Goal: Information Seeking & Learning: Learn about a topic

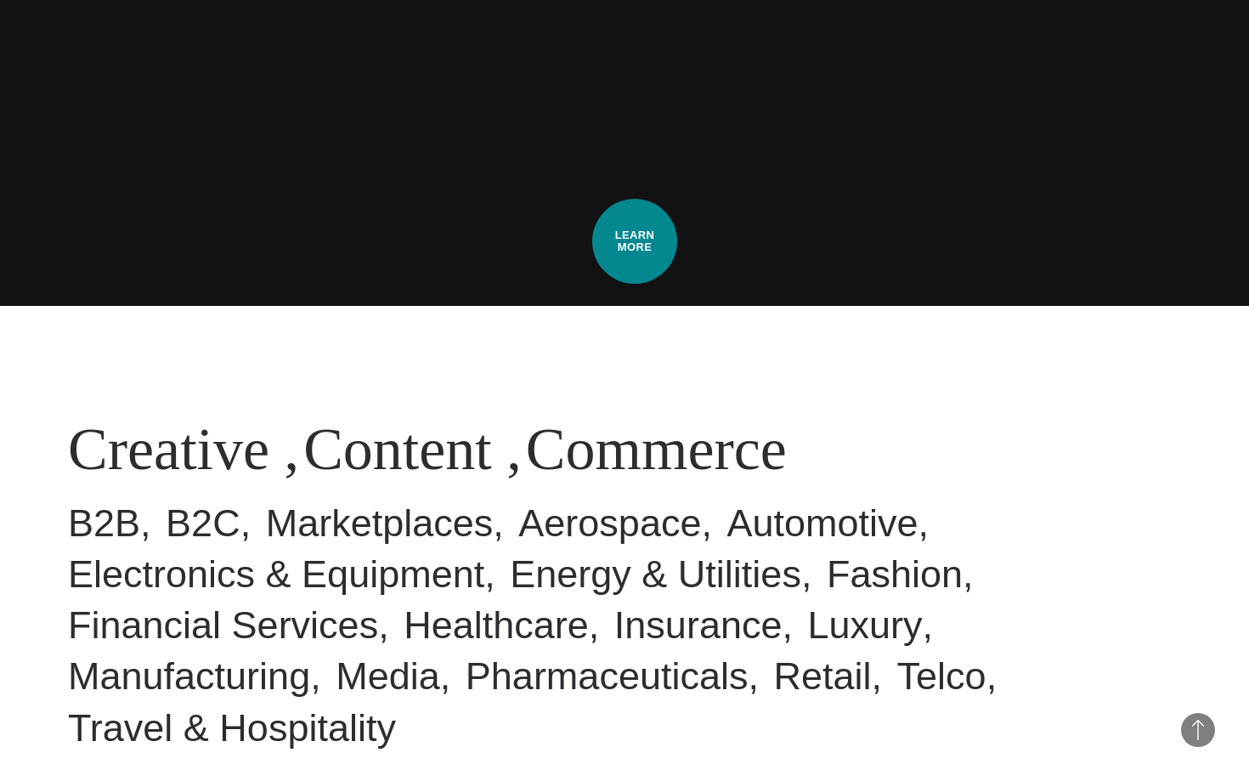
scroll to position [172, 0]
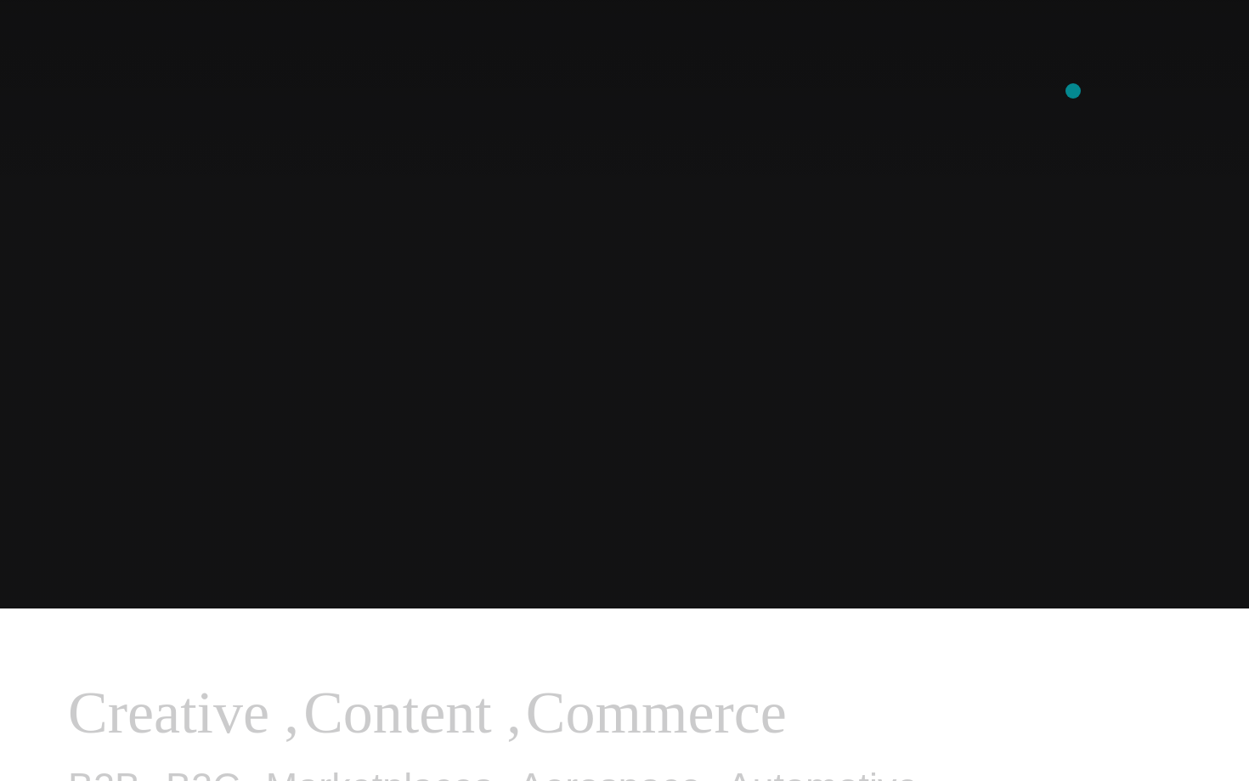
click at [981, 134] on div "Combining creative, content, and commerce to drive change. Imagine, build, and …" at bounding box center [624, 390] width 1249 height 781
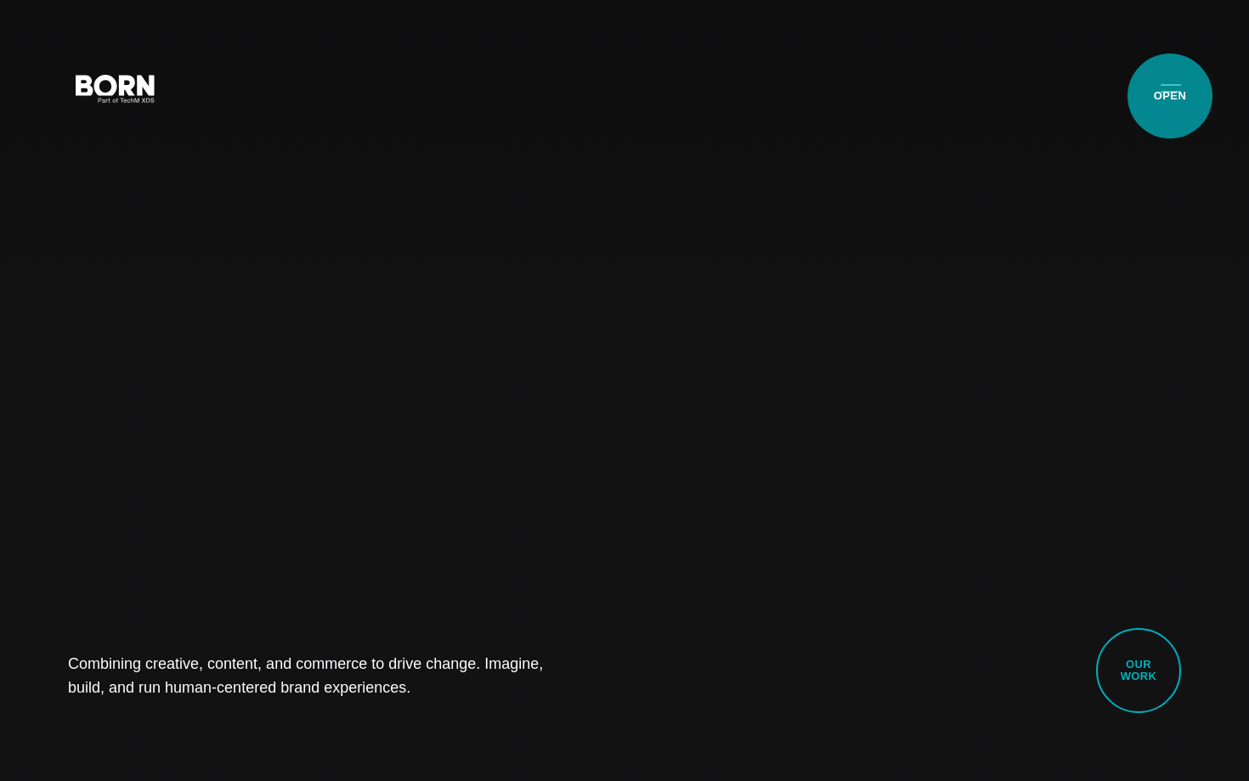
click at [1170, 96] on button "Primary Menu" at bounding box center [1171, 88] width 41 height 36
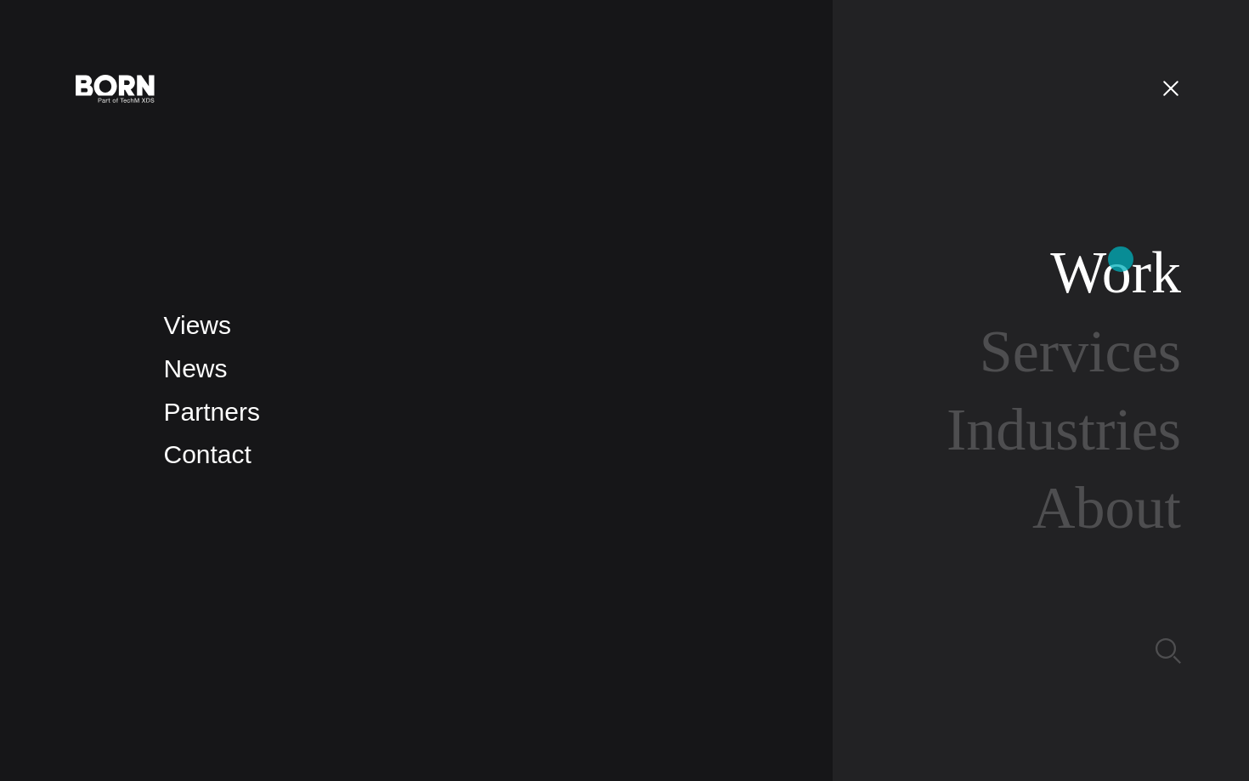
click at [1121, 259] on link "Work" at bounding box center [1115, 272] width 131 height 65
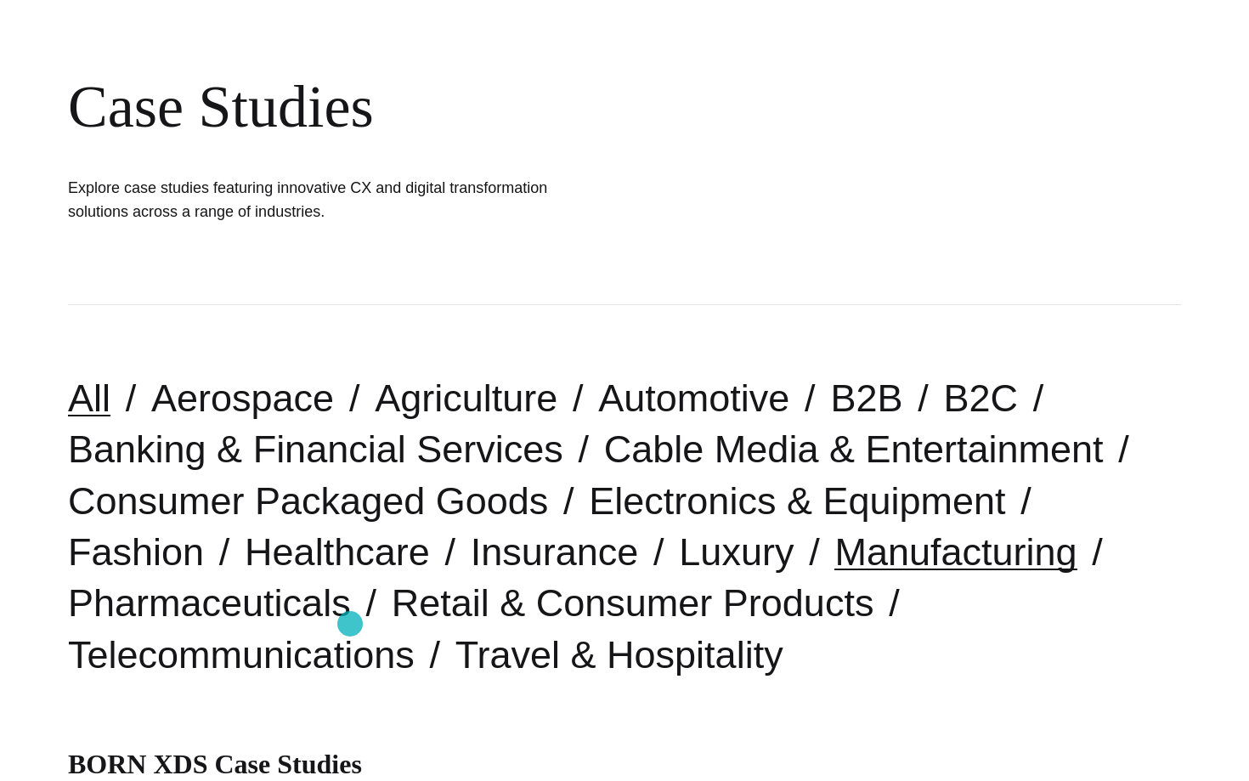
scroll to position [167, 0]
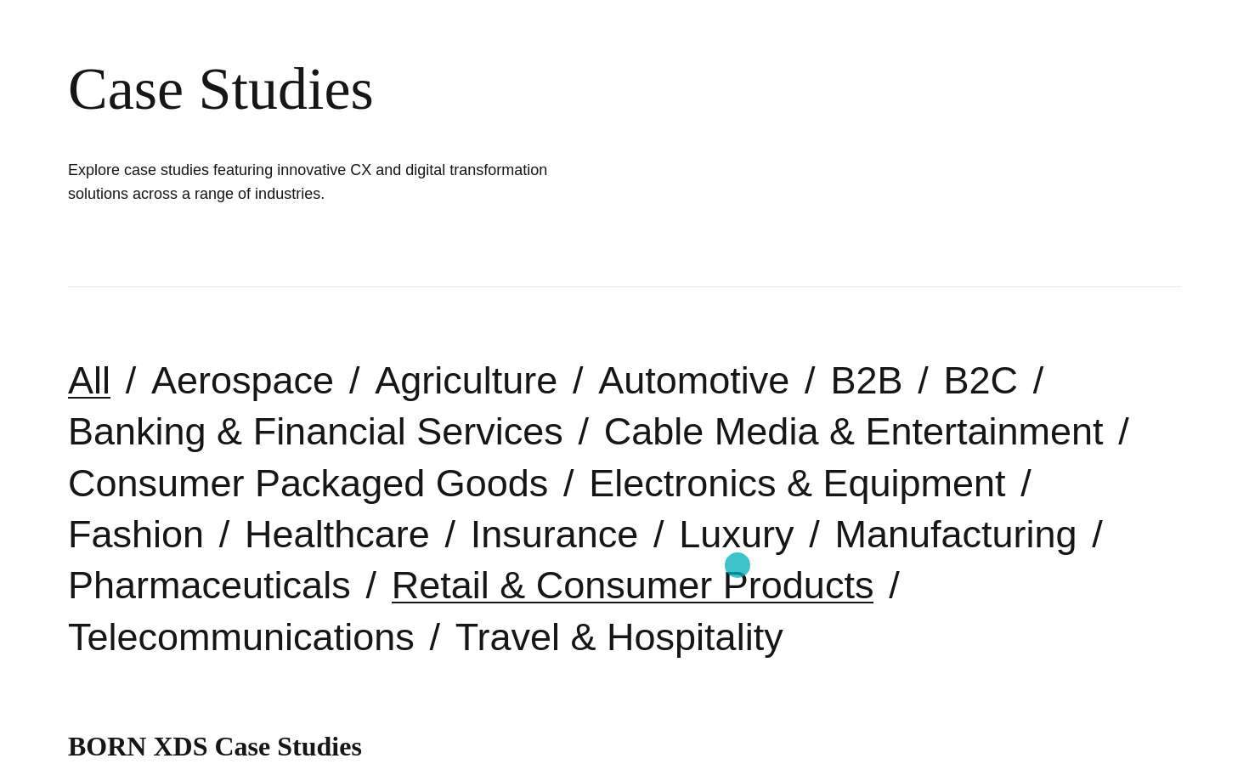
click at [738, 565] on link "Retail & Consumer Products" at bounding box center [633, 584] width 483 height 43
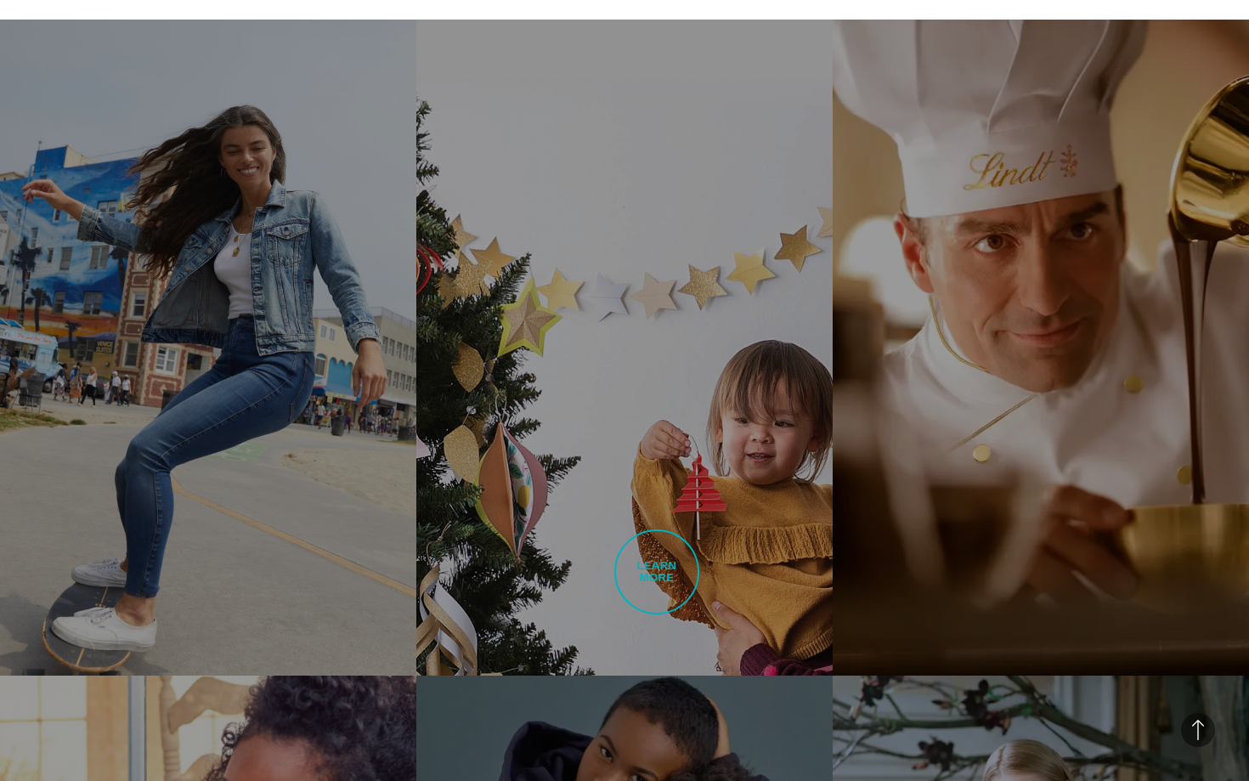
scroll to position [1021, 0]
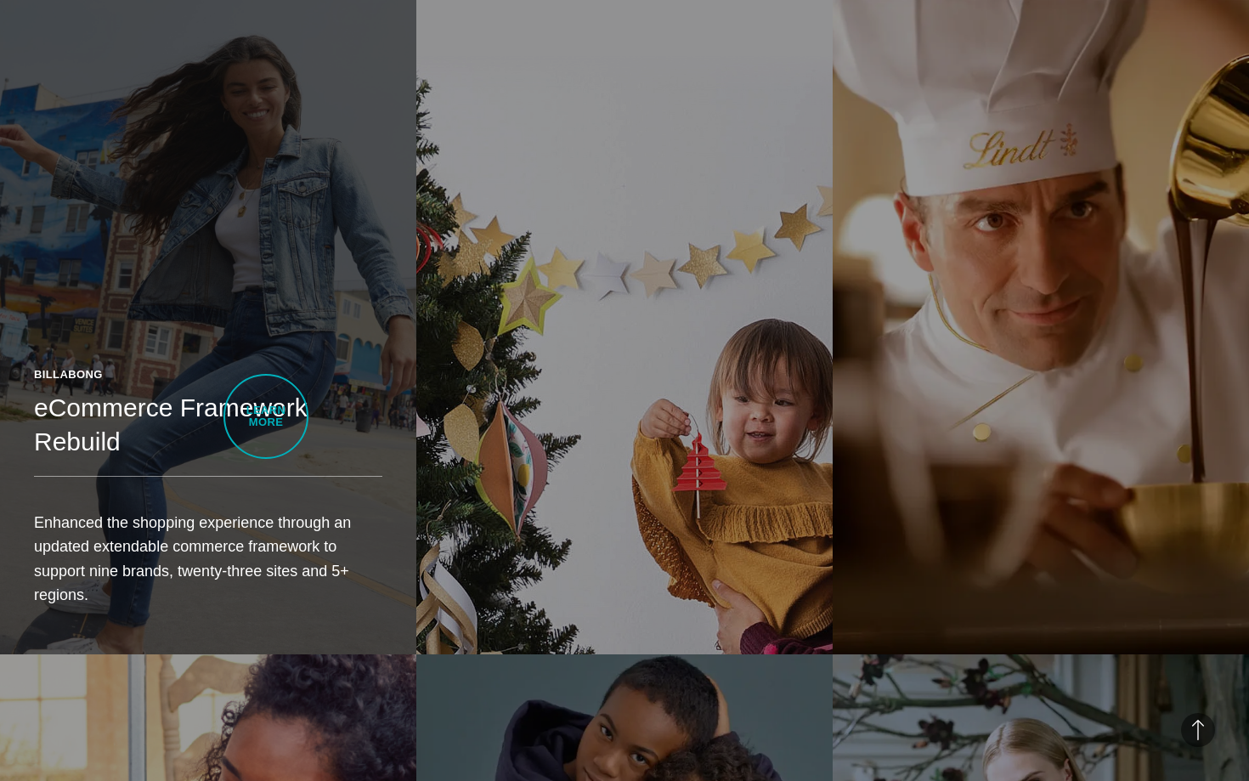
click at [266, 416] on link "Billabong eCommerce Framework Rebuild Enhanced the shopping experience through …" at bounding box center [208, 326] width 416 height 656
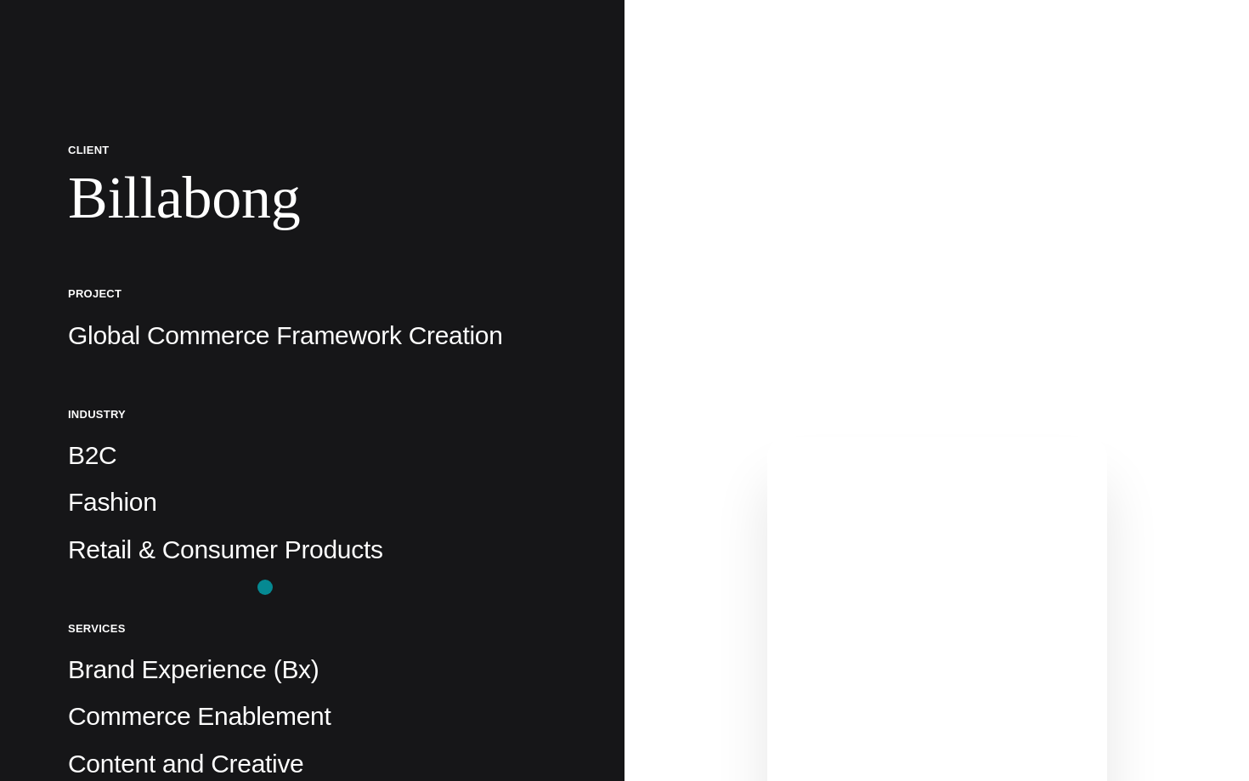
scroll to position [235, 0]
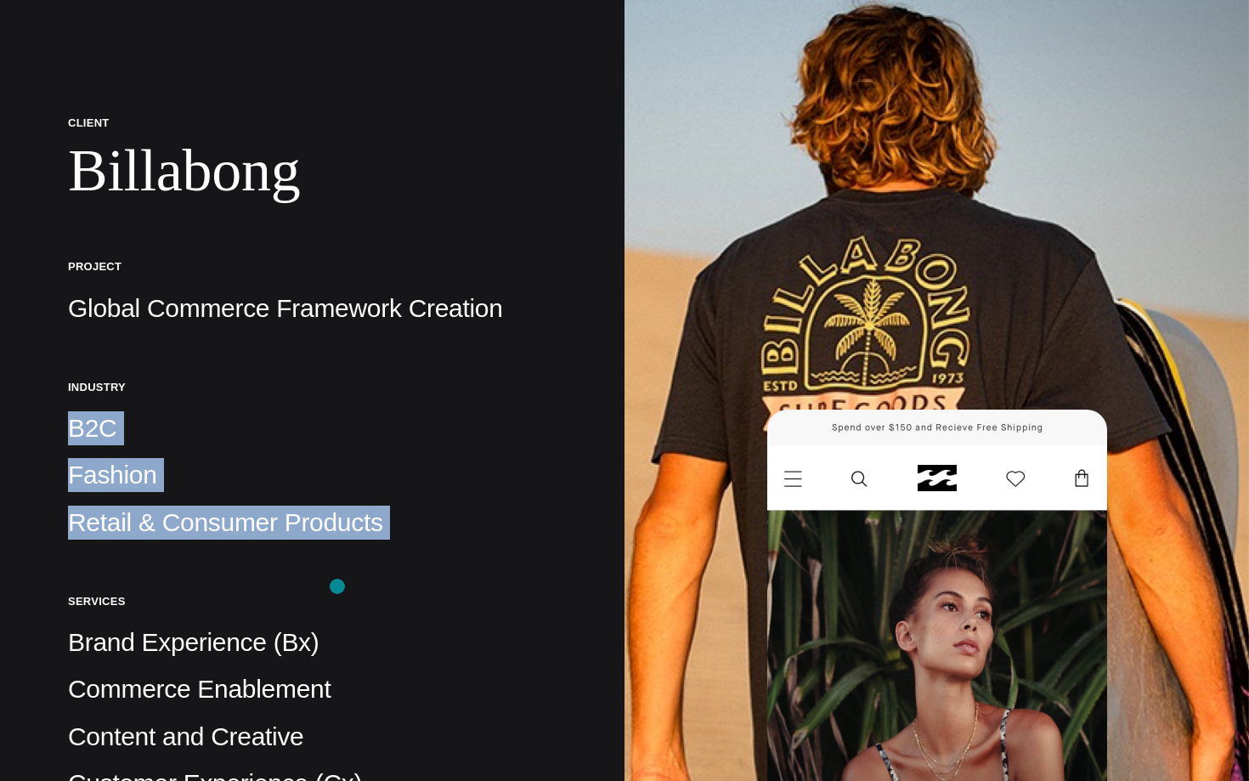
drag, startPoint x: 66, startPoint y: 414, endPoint x: 337, endPoint y: 586, distance: 321.3
click at [338, 586] on div "Client Billabong Project Global Commerce Framework Creation Industry B2C Fashio…" at bounding box center [312, 576] width 625 height 1623
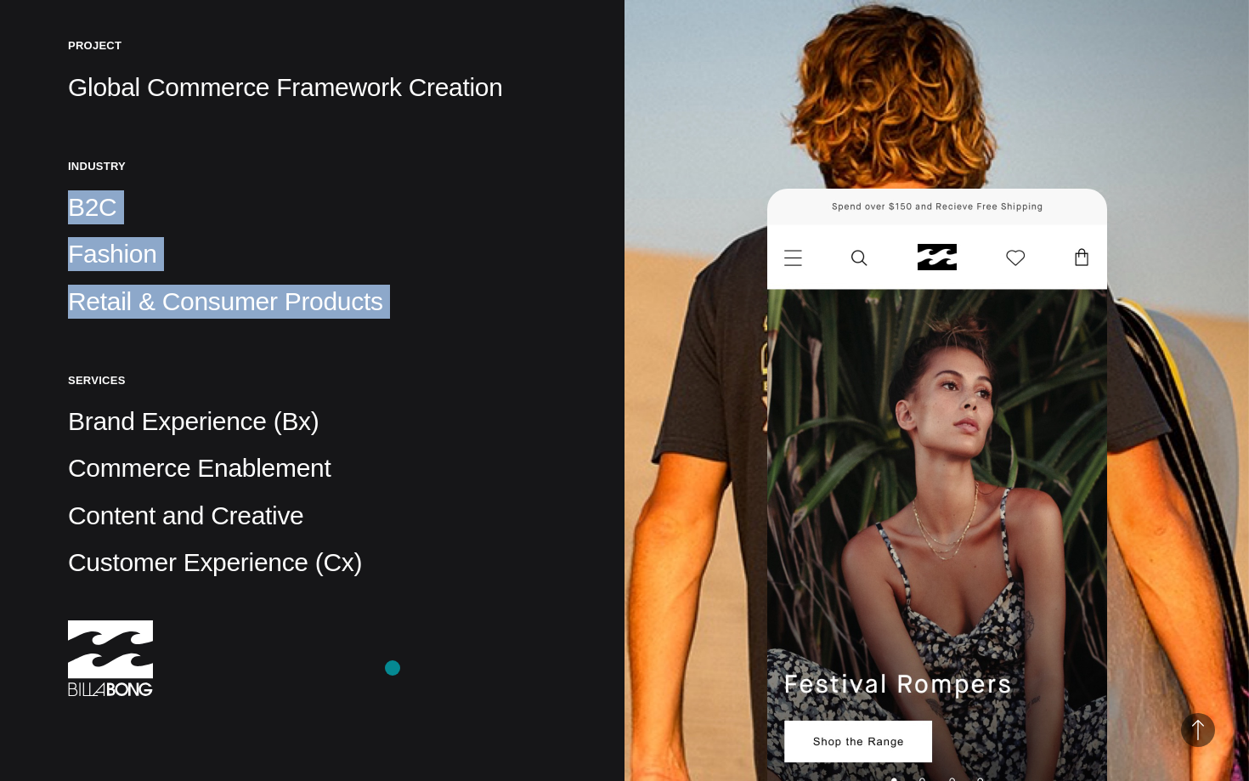
scroll to position [459, 0]
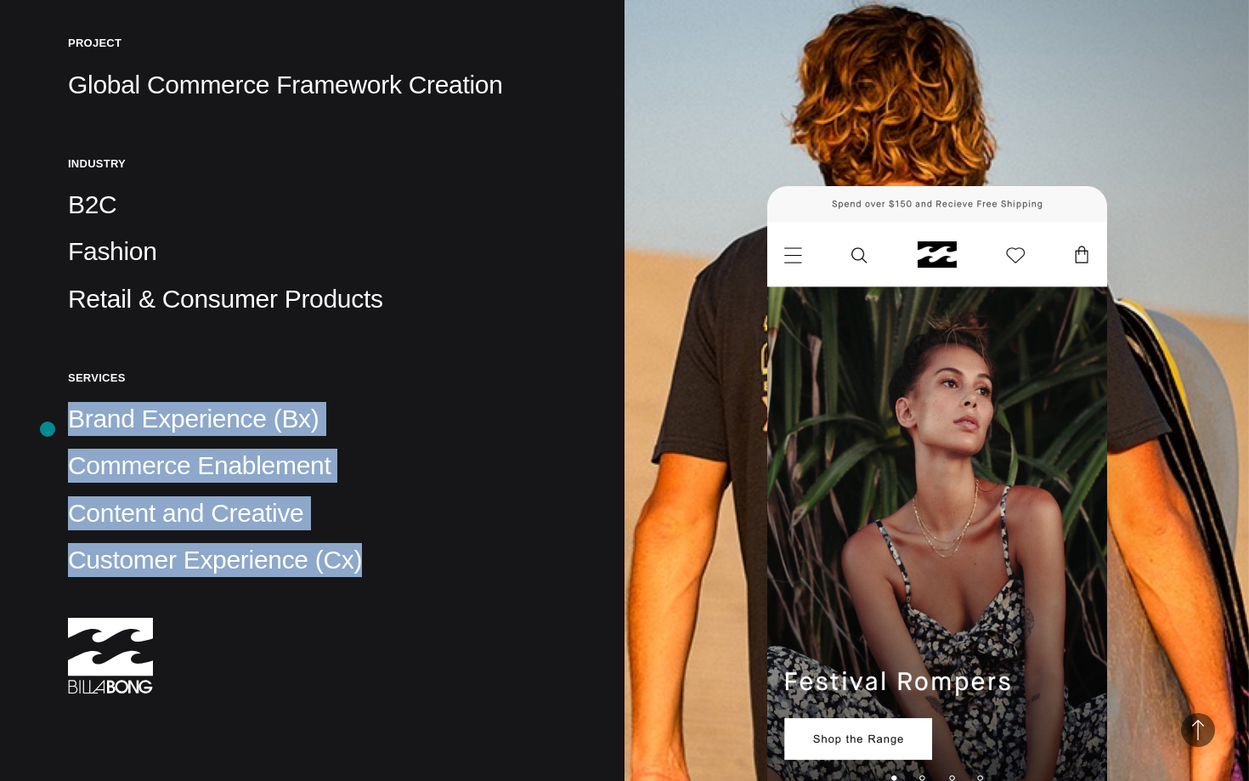
drag, startPoint x: 352, startPoint y: 580, endPoint x: 48, endPoint y: 429, distance: 339.7
click at [48, 429] on div "Client Billabong Project Global Commerce Framework Creation Industry B2C Fashio…" at bounding box center [312, 352] width 625 height 1623
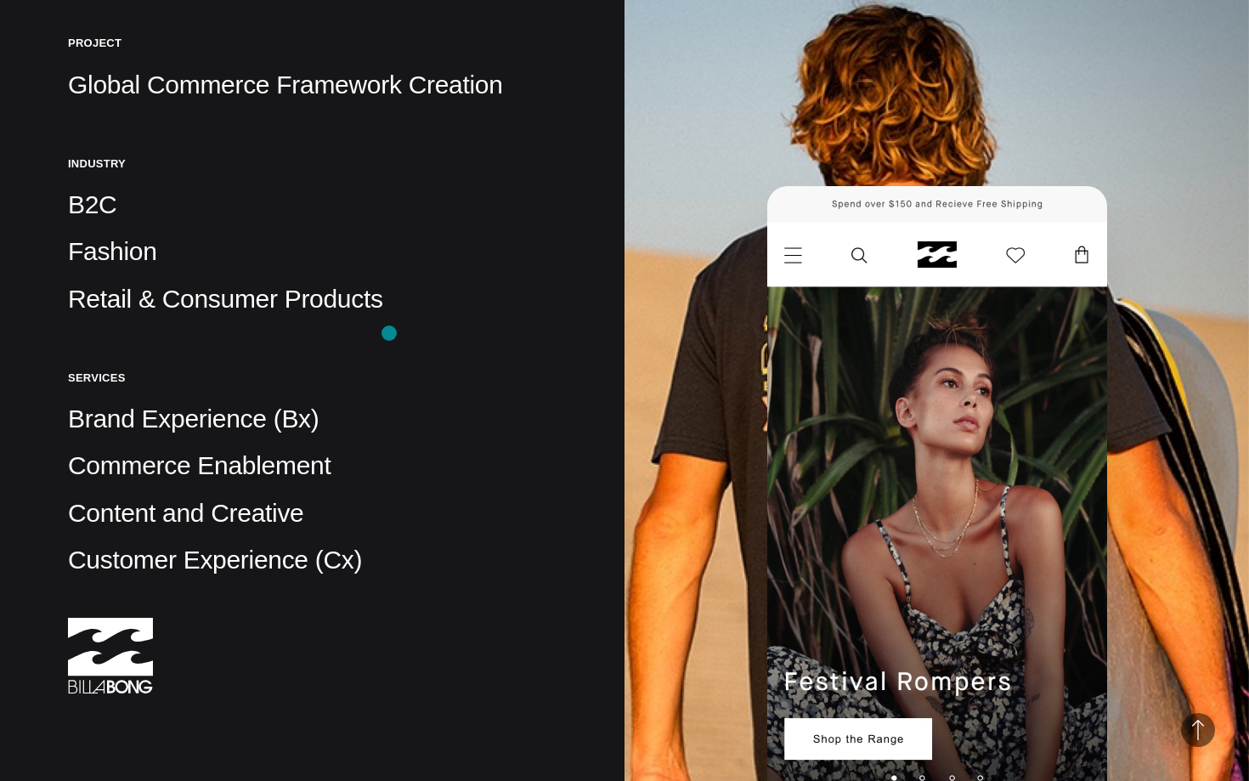
click at [389, 333] on div "Client Billabong Project Global Commerce Framework Creation Industry B2C Fashio…" at bounding box center [312, 297] width 489 height 810
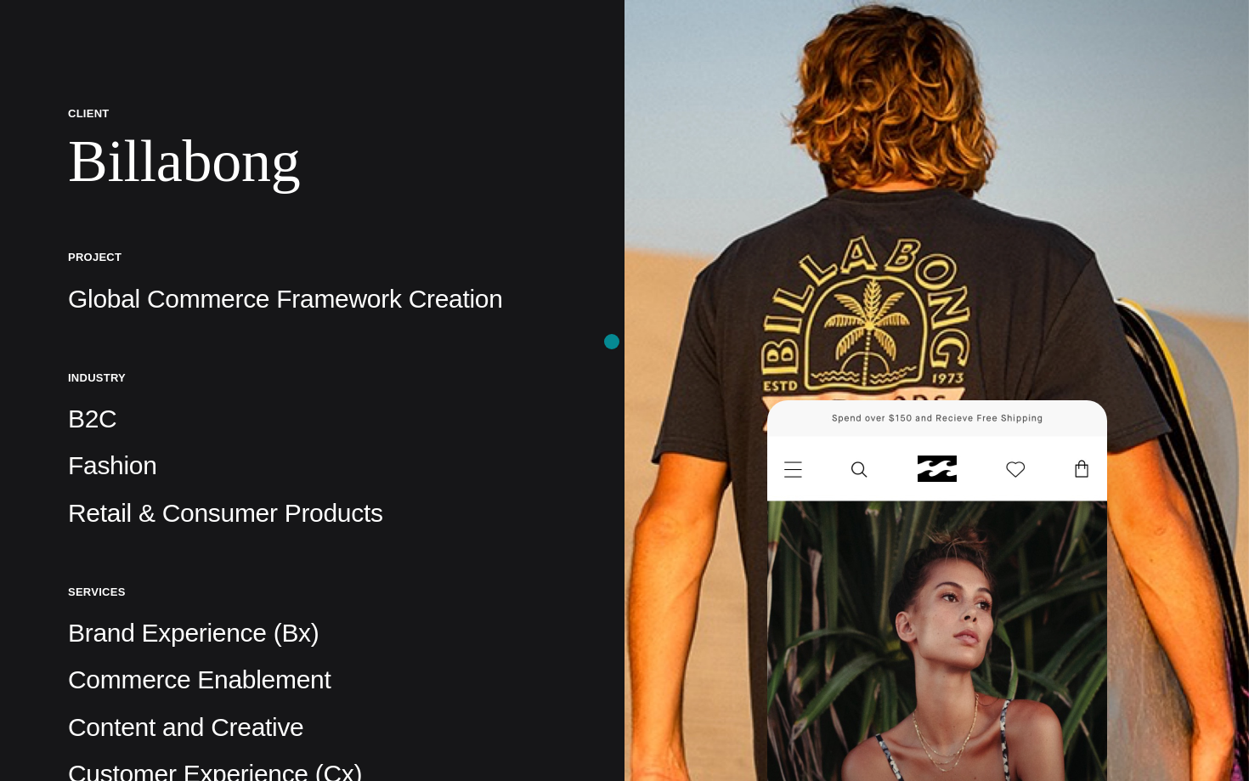
scroll to position [0, 0]
